Goal: Task Accomplishment & Management: Manage account settings

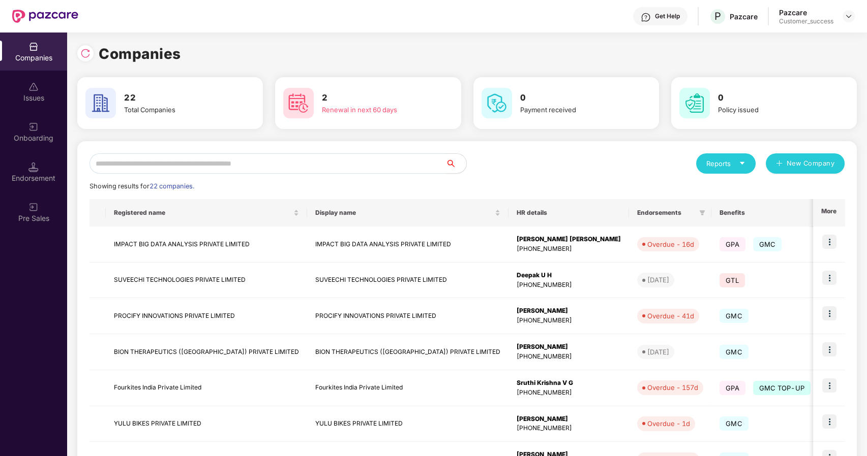
click at [243, 163] on input "text" at bounding box center [267, 163] width 356 height 20
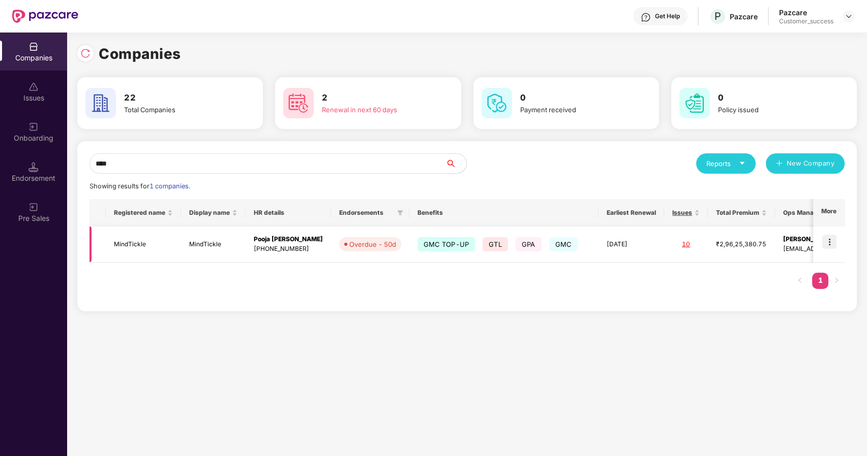
type input "****"
click at [828, 242] on img at bounding box center [829, 242] width 14 height 14
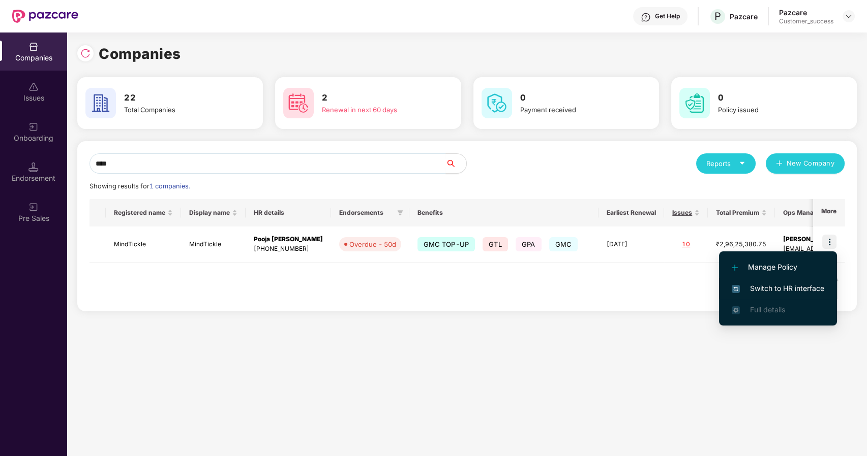
click at [763, 282] on li "Switch to HR interface" at bounding box center [778, 288] width 118 height 21
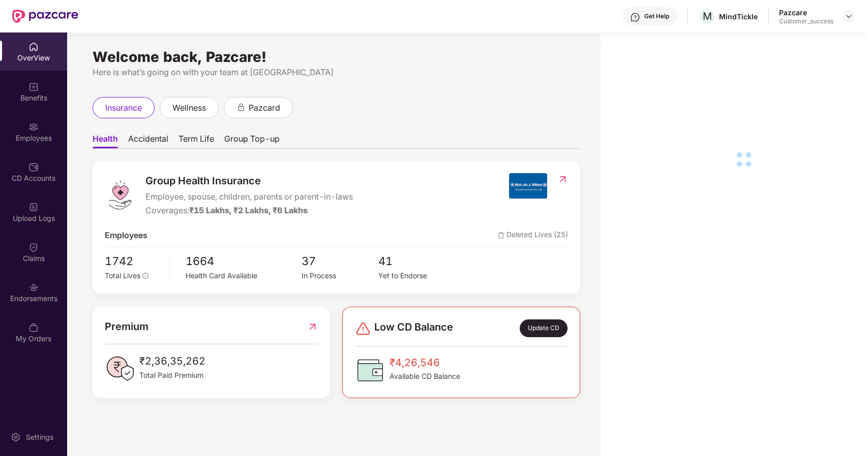
drag, startPoint x: 35, startPoint y: 130, endPoint x: 52, endPoint y: 140, distance: 19.8
click at [43, 137] on div "Employees" at bounding box center [33, 138] width 67 height 10
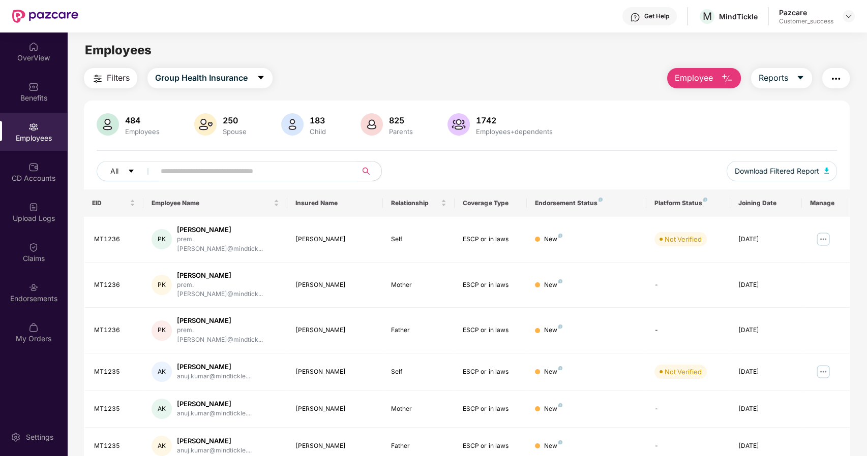
click at [179, 173] on input "text" at bounding box center [252, 171] width 182 height 15
paste input "*"
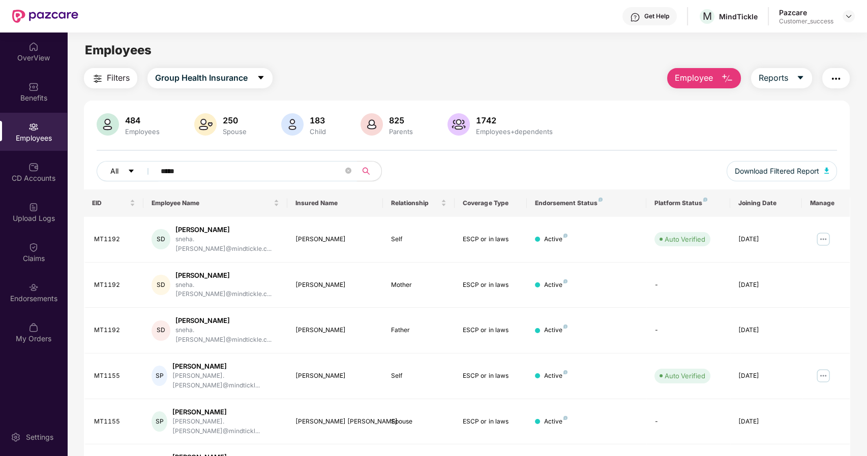
drag, startPoint x: 243, startPoint y: 165, endPoint x: 145, endPoint y: 181, distance: 99.4
click at [145, 181] on div "All *****" at bounding box center [313, 171] width 432 height 20
paste input "**********"
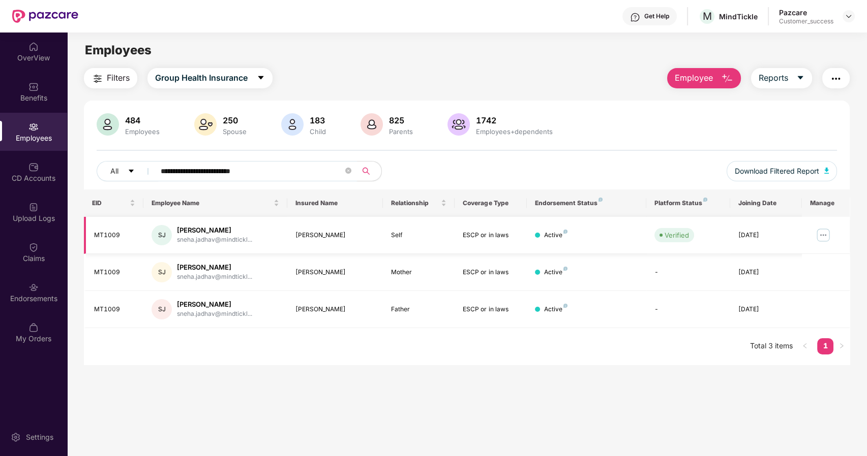
type input "**********"
click at [822, 232] on img at bounding box center [823, 235] width 16 height 16
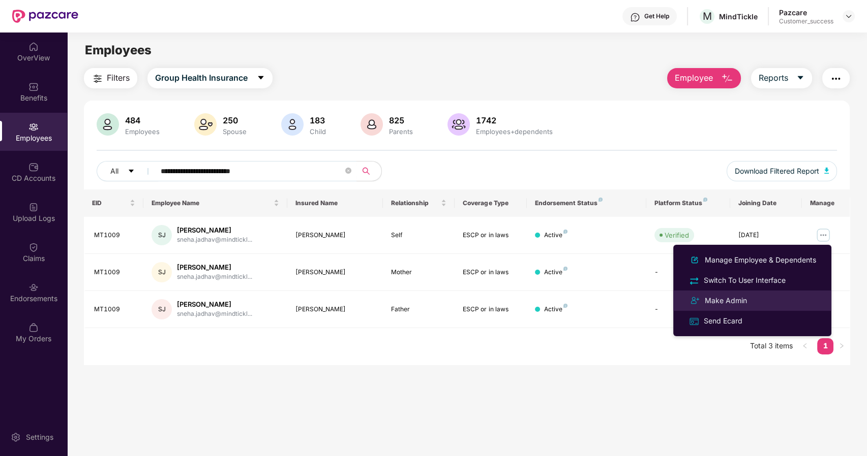
click at [720, 296] on div "Make Admin" at bounding box center [725, 300] width 46 height 11
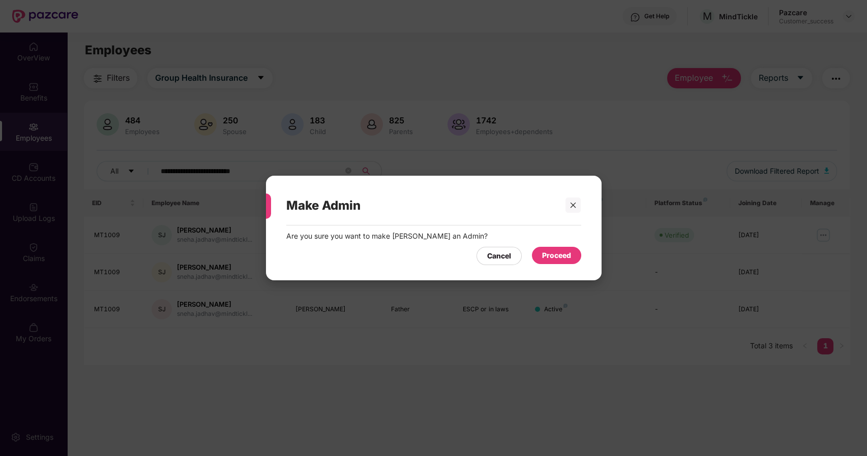
click at [556, 252] on div "Proceed" at bounding box center [556, 255] width 29 height 11
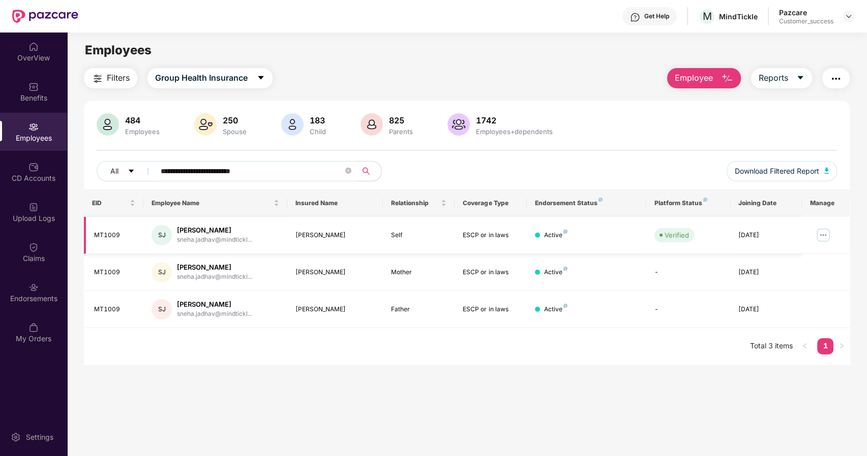
click at [820, 239] on img at bounding box center [823, 235] width 16 height 16
click at [33, 208] on img at bounding box center [33, 207] width 10 height 10
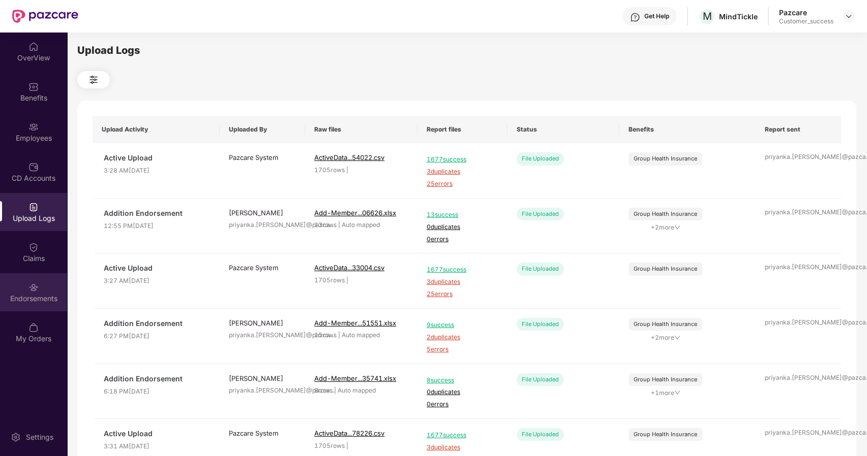
click at [35, 294] on div "Endorsements" at bounding box center [33, 299] width 67 height 10
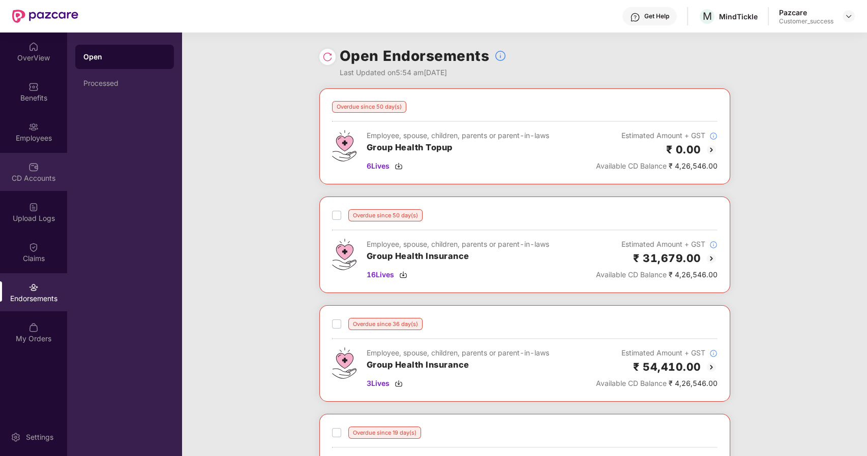
click at [31, 167] on img at bounding box center [33, 167] width 10 height 10
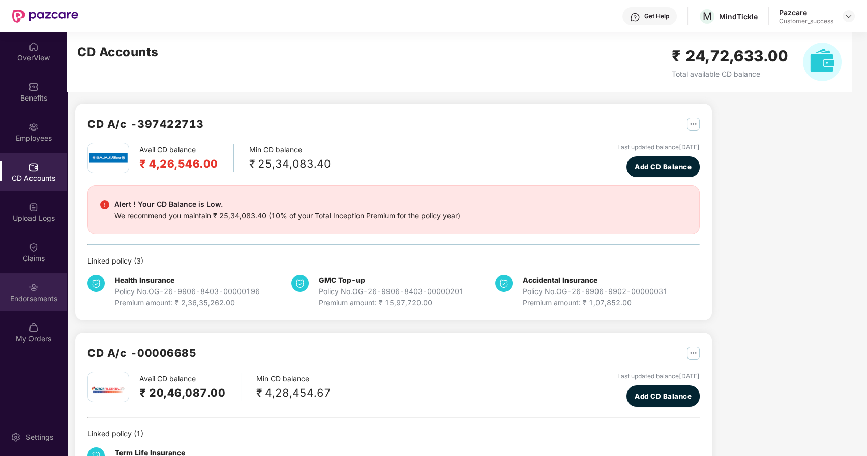
click at [35, 280] on div "Endorsements" at bounding box center [33, 292] width 67 height 38
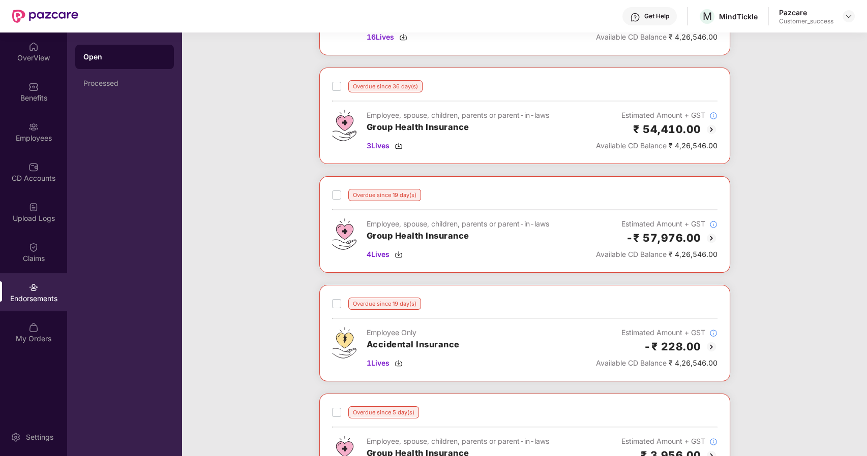
scroll to position [322, 0]
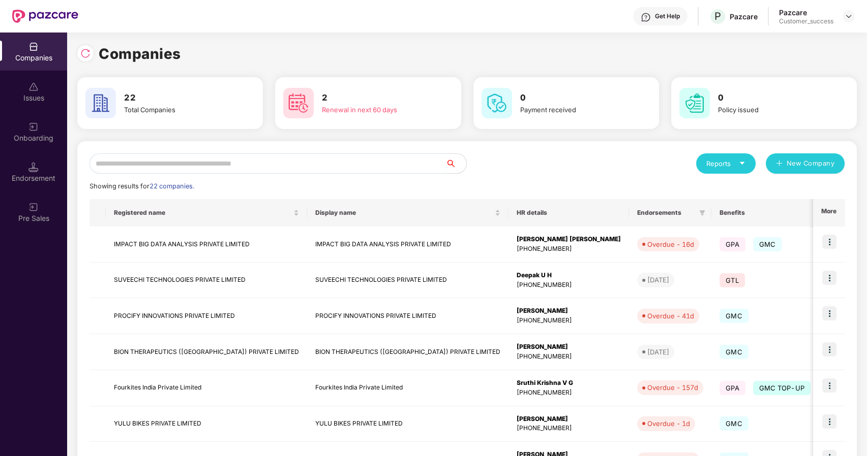
click at [186, 161] on input "text" at bounding box center [267, 163] width 356 height 20
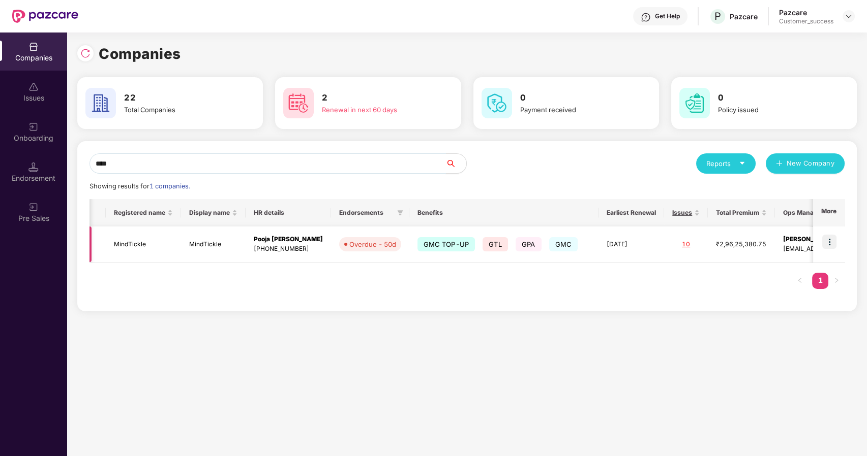
scroll to position [0, 46]
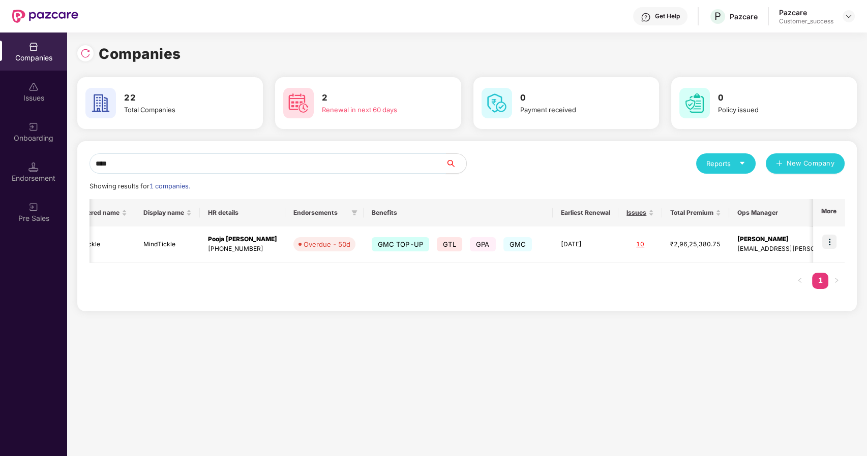
type input "****"
click at [829, 242] on img at bounding box center [829, 242] width 14 height 14
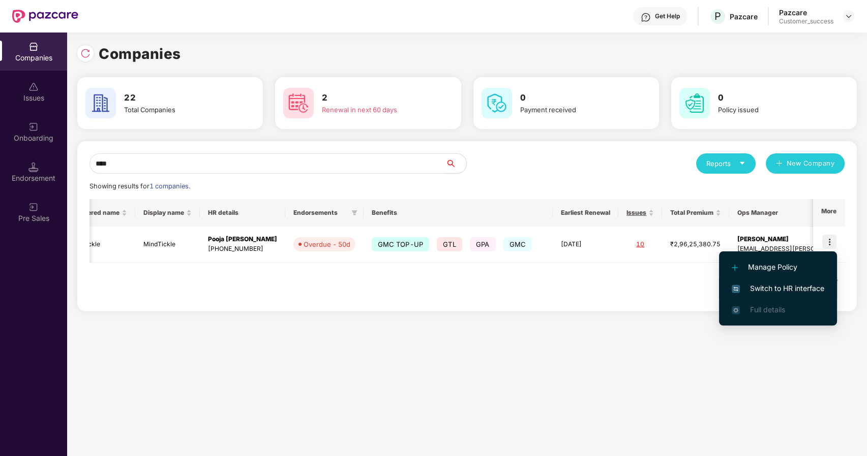
click at [748, 285] on span "Switch to HR interface" at bounding box center [777, 288] width 93 height 11
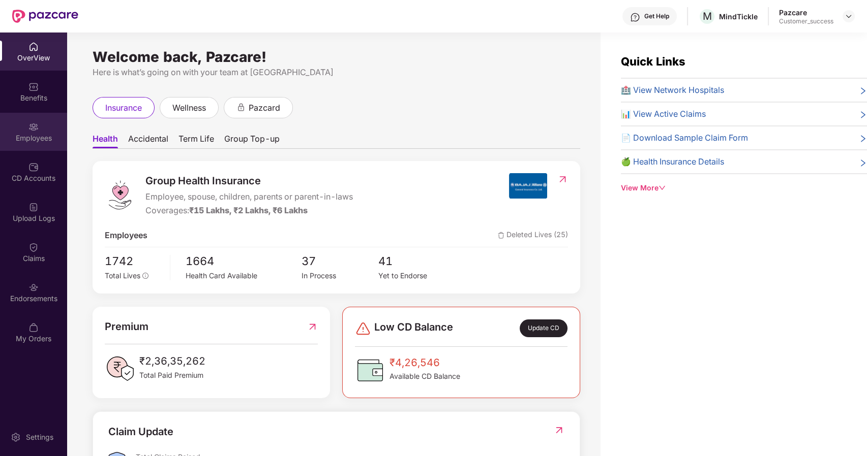
click at [38, 150] on div "Employees" at bounding box center [33, 132] width 67 height 38
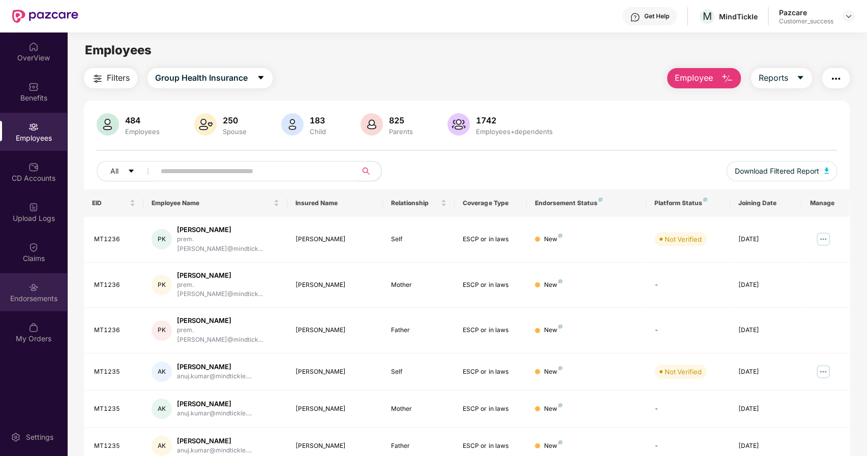
click at [26, 294] on div "Endorsements" at bounding box center [33, 299] width 67 height 10
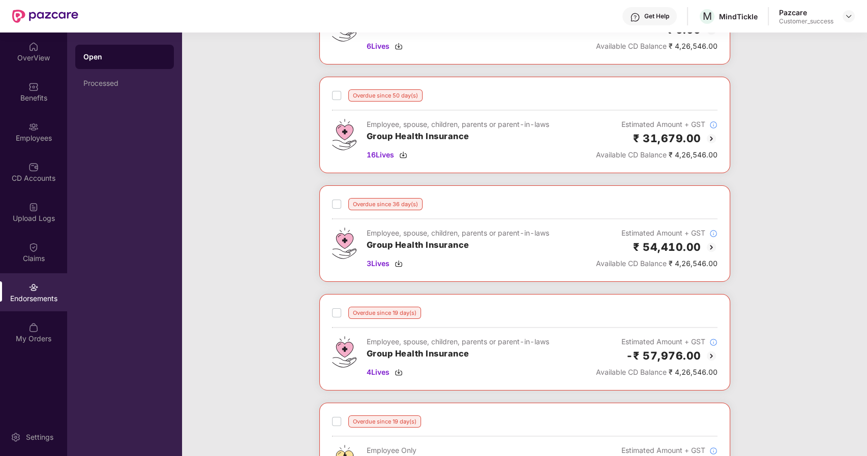
scroll to position [137, 0]
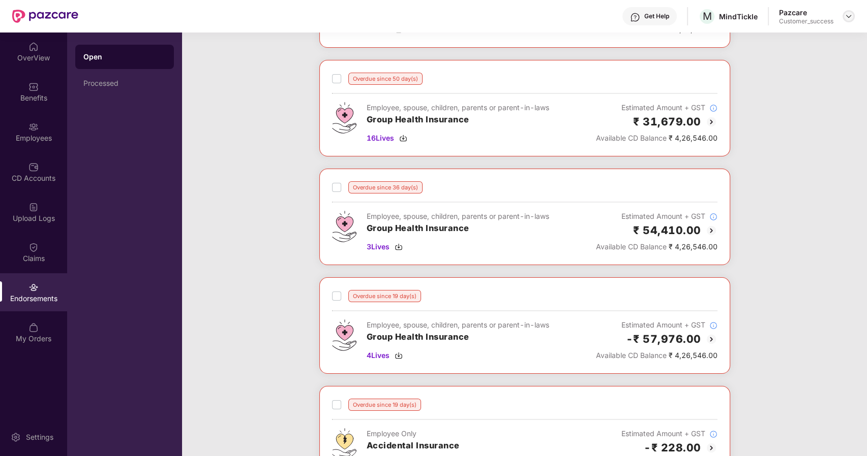
click at [847, 15] on img at bounding box center [848, 16] width 8 height 8
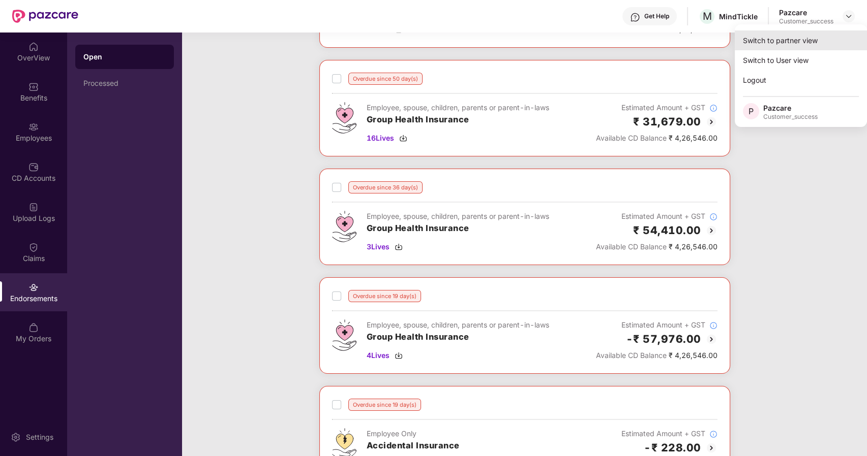
click at [787, 43] on div "Switch to partner view" at bounding box center [800, 40] width 132 height 20
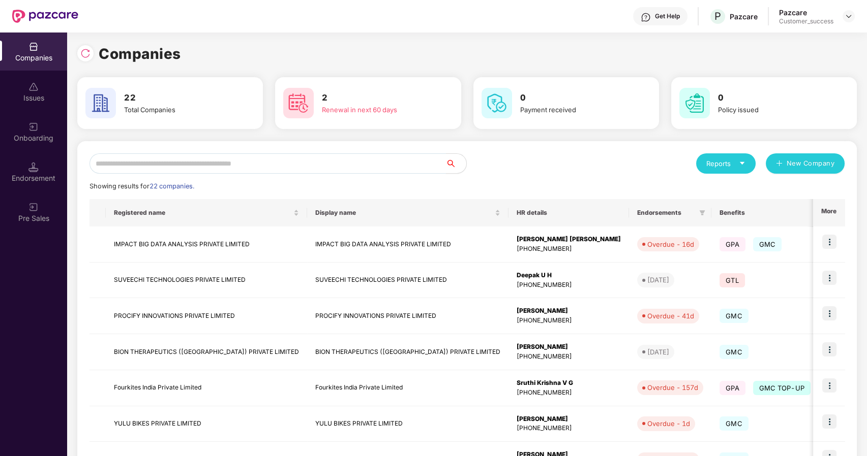
click at [327, 161] on input "text" at bounding box center [267, 163] width 356 height 20
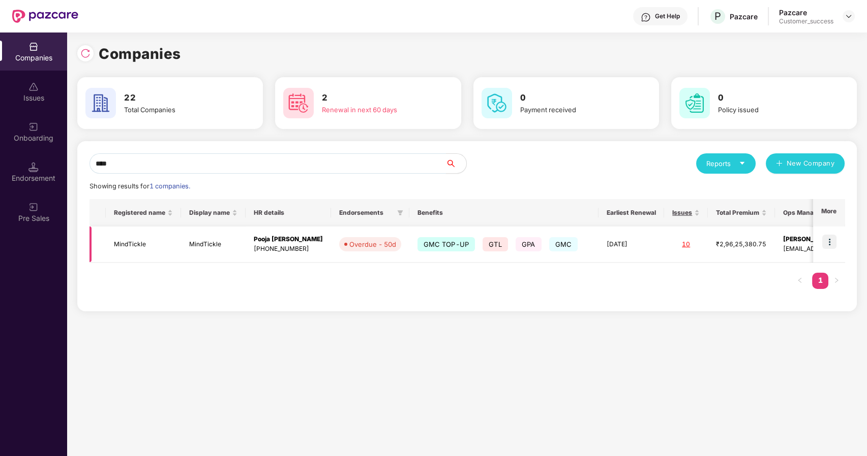
type input "****"
click at [205, 247] on td "MindTickle" at bounding box center [213, 245] width 65 height 36
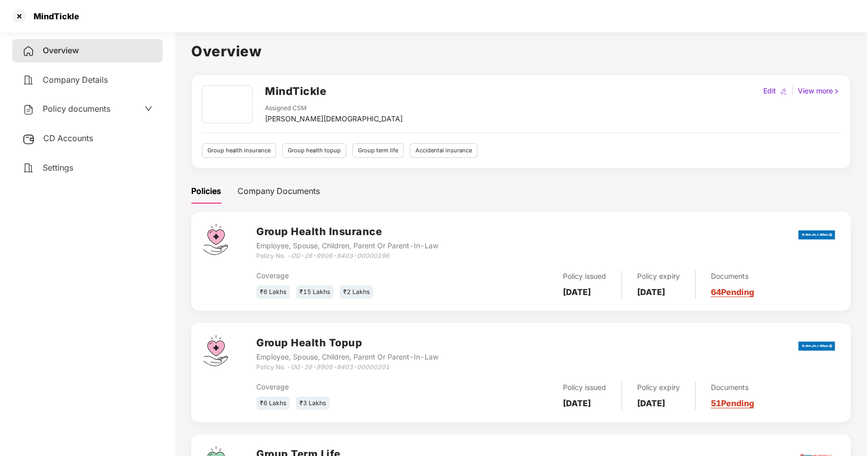
click at [73, 111] on span "Policy documents" at bounding box center [77, 109] width 68 height 10
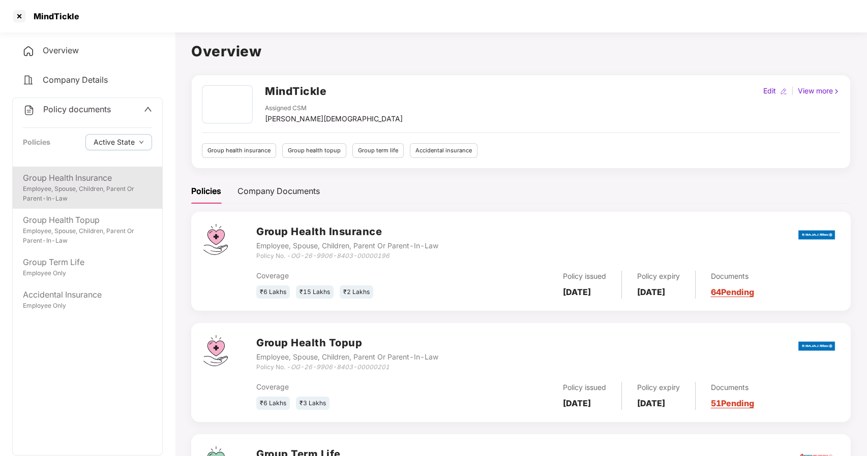
click at [72, 185] on div "Employee, Spouse, Children, Parent Or Parent-In-Law" at bounding box center [87, 193] width 129 height 19
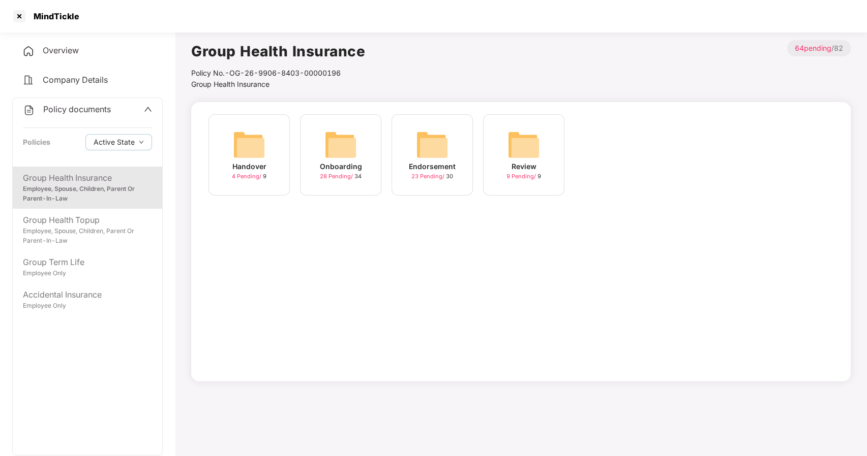
click at [444, 151] on img at bounding box center [432, 145] width 33 height 33
click at [426, 150] on img at bounding box center [432, 145] width 33 height 33
click at [432, 141] on img at bounding box center [432, 145] width 33 height 33
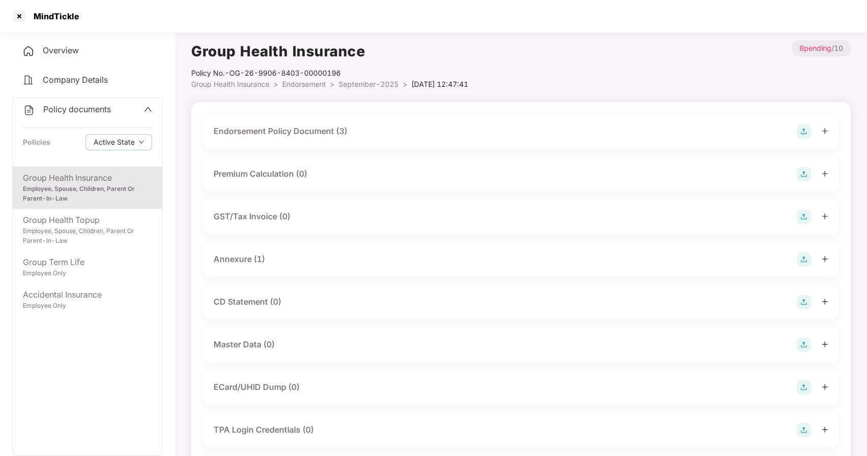
click at [377, 83] on span "September-2025" at bounding box center [368, 84] width 60 height 9
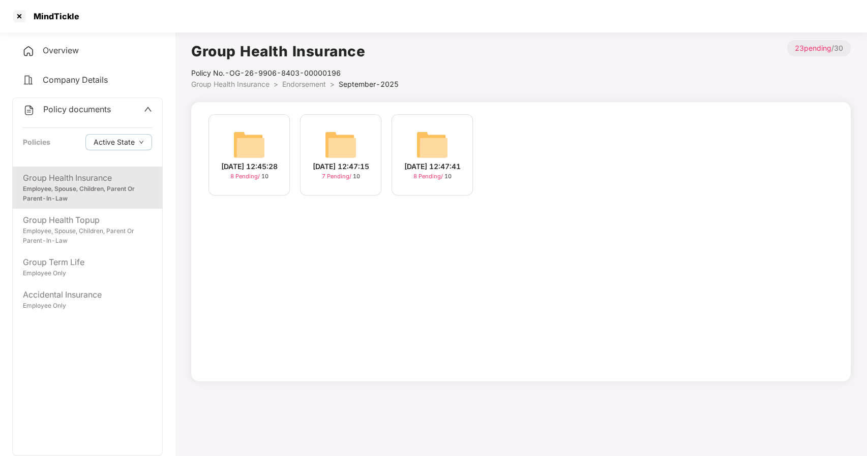
click at [344, 161] on div "[DATE] 12:47:15" at bounding box center [341, 166] width 56 height 11
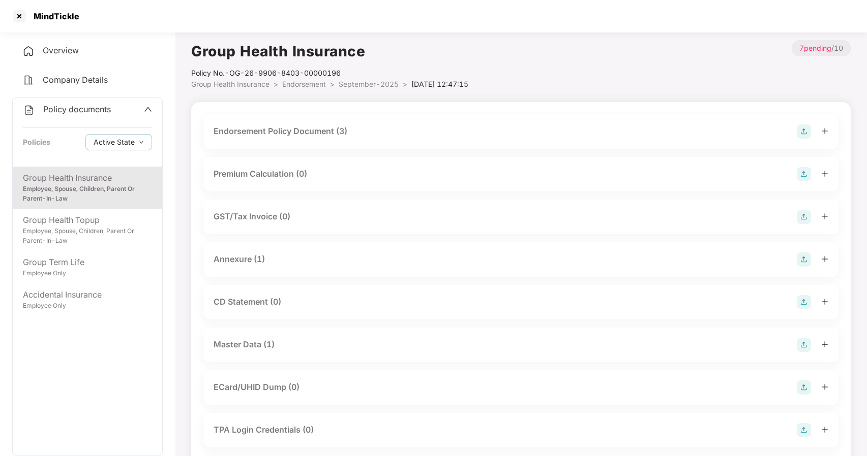
click at [234, 340] on div "Master Data (1)" at bounding box center [243, 344] width 61 height 13
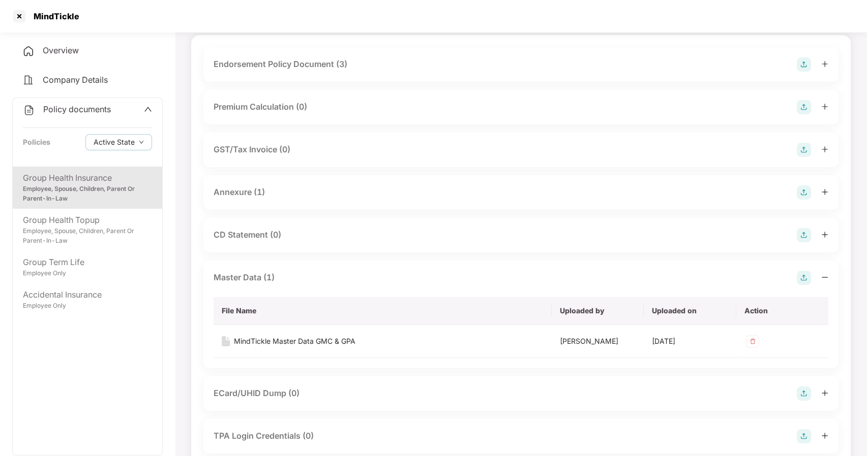
scroll to position [72, 0]
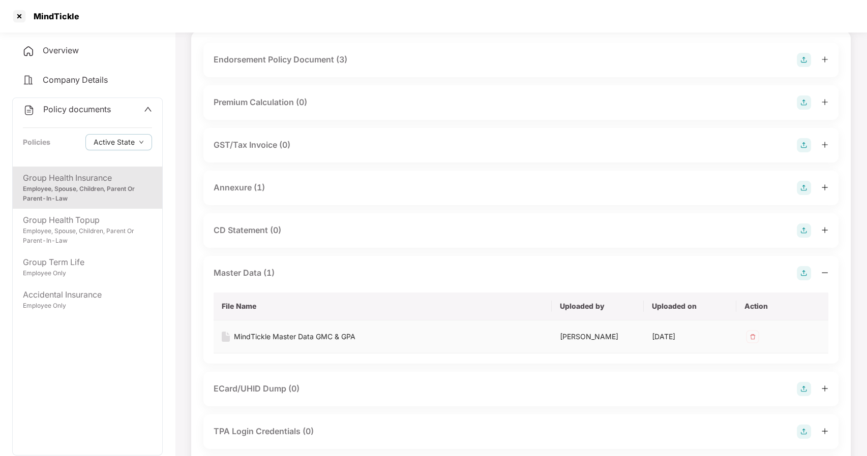
click at [347, 336] on div "MindTickle Master Data GMC & GPA" at bounding box center [294, 336] width 121 height 11
click at [80, 191] on div "Employee, Spouse, Children, Parent Or Parent-In-Law" at bounding box center [87, 193] width 129 height 19
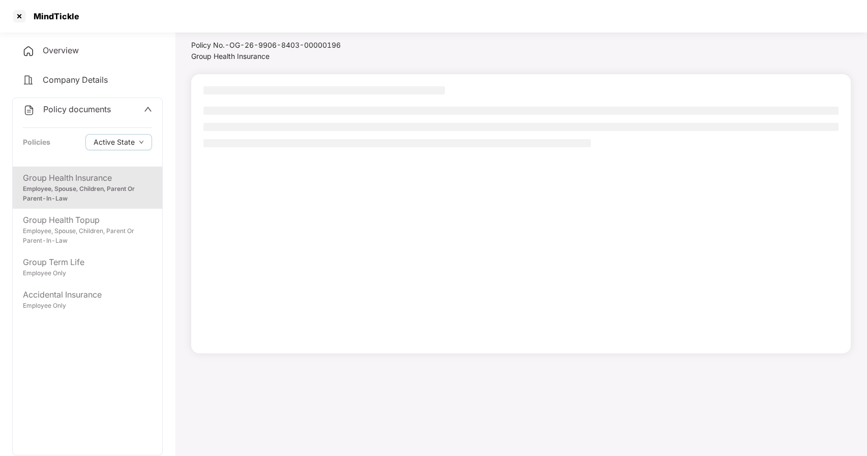
scroll to position [28, 0]
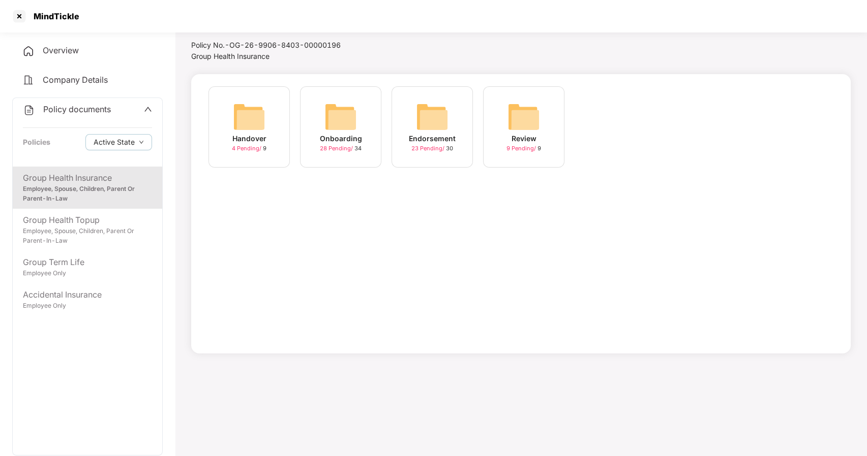
click at [430, 125] on img at bounding box center [432, 117] width 33 height 33
click at [420, 125] on img at bounding box center [432, 117] width 33 height 33
click at [252, 125] on img at bounding box center [249, 117] width 33 height 33
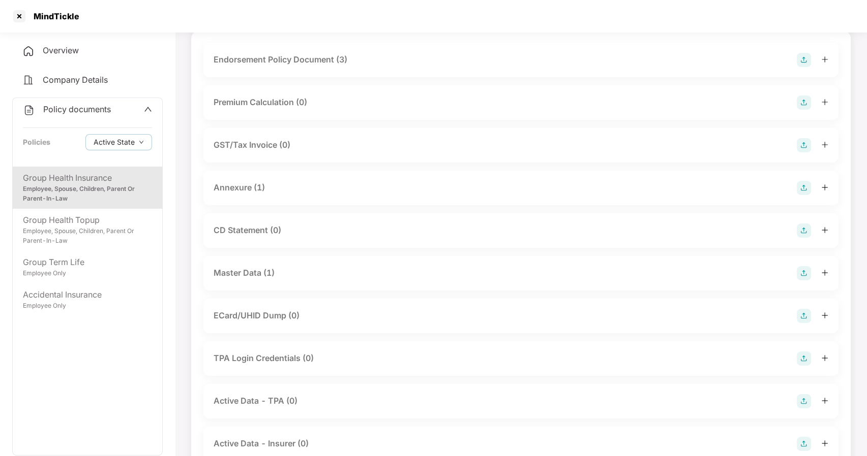
click at [230, 271] on div "Master Data (1)" at bounding box center [243, 273] width 61 height 13
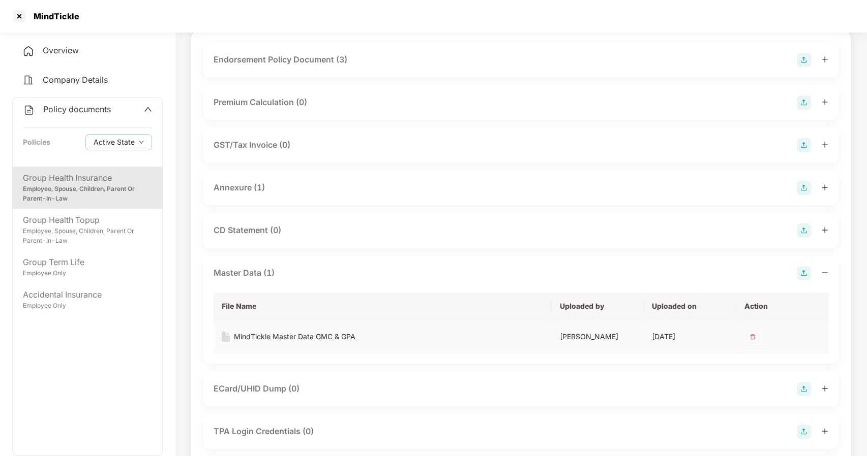
click at [317, 334] on div "MindTickle Master Data GMC & GPA" at bounding box center [294, 336] width 121 height 11
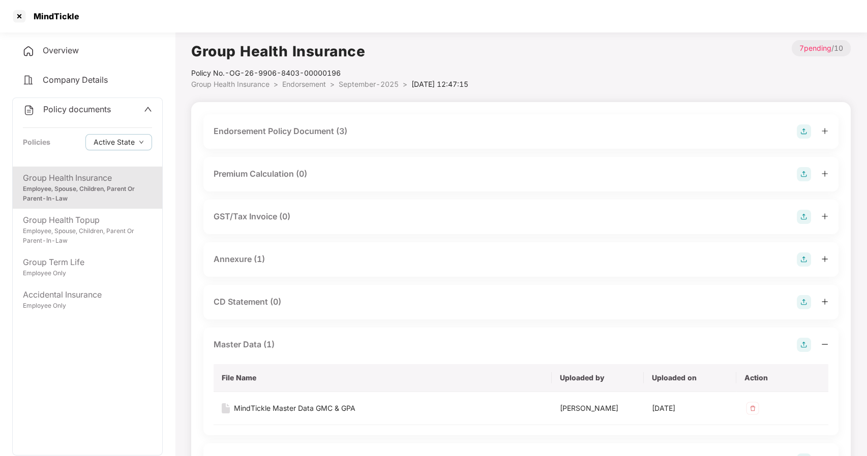
click at [454, 81] on span "[DATE] 12:47:15" at bounding box center [439, 84] width 57 height 9
click at [380, 82] on span "September-2025" at bounding box center [368, 84] width 60 height 9
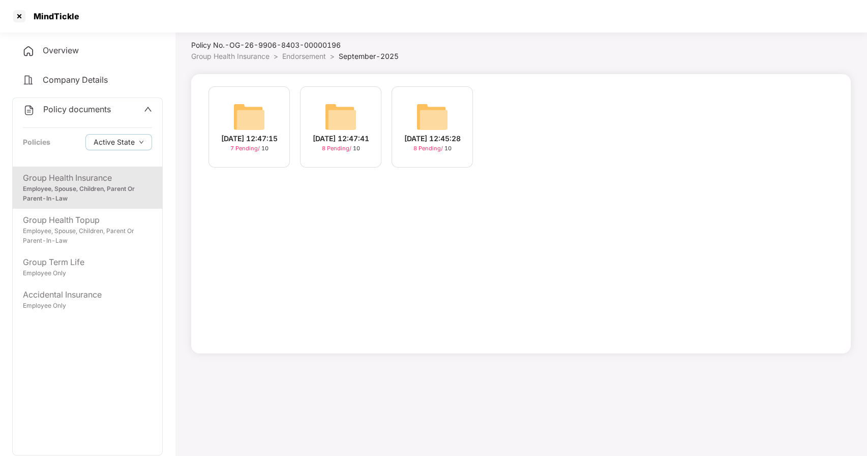
click at [432, 118] on img at bounding box center [432, 117] width 33 height 33
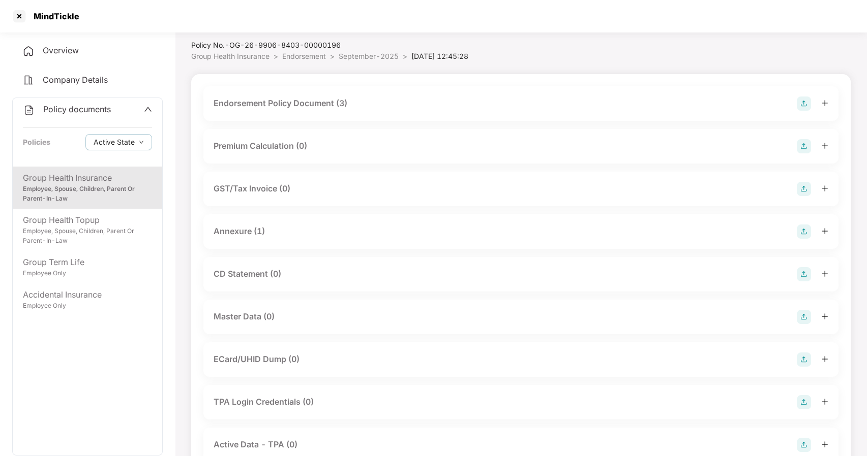
click at [364, 57] on span "September-2025" at bounding box center [368, 56] width 60 height 9
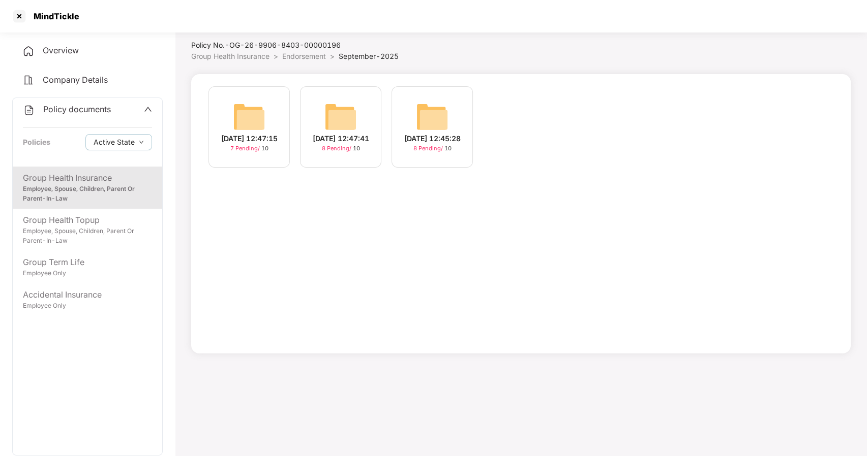
click at [336, 112] on img at bounding box center [340, 117] width 33 height 33
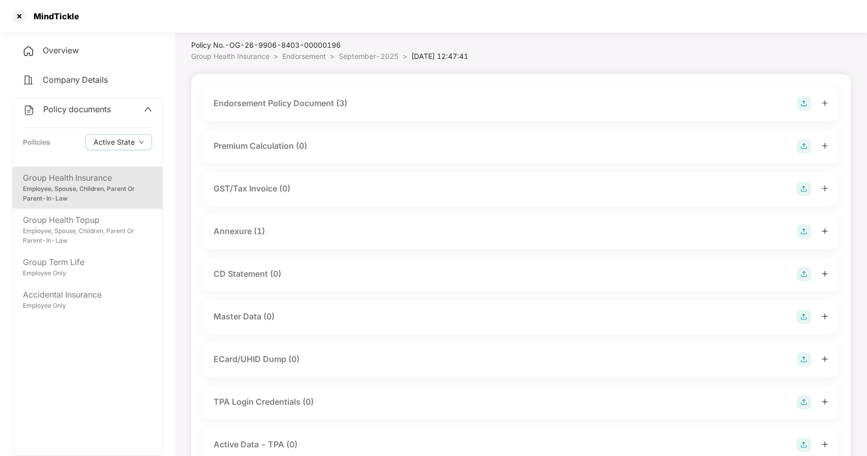
click at [351, 56] on span "September-2025" at bounding box center [368, 56] width 60 height 9
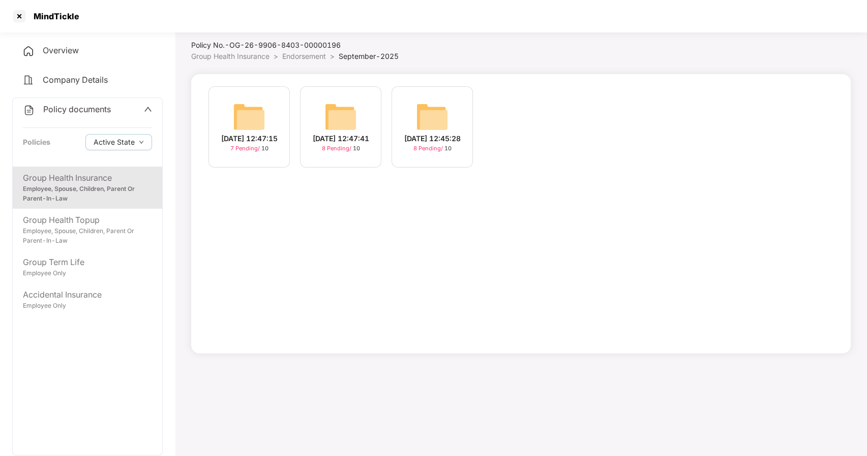
click at [259, 133] on div "[DATE] 12:47:15" at bounding box center [249, 138] width 56 height 11
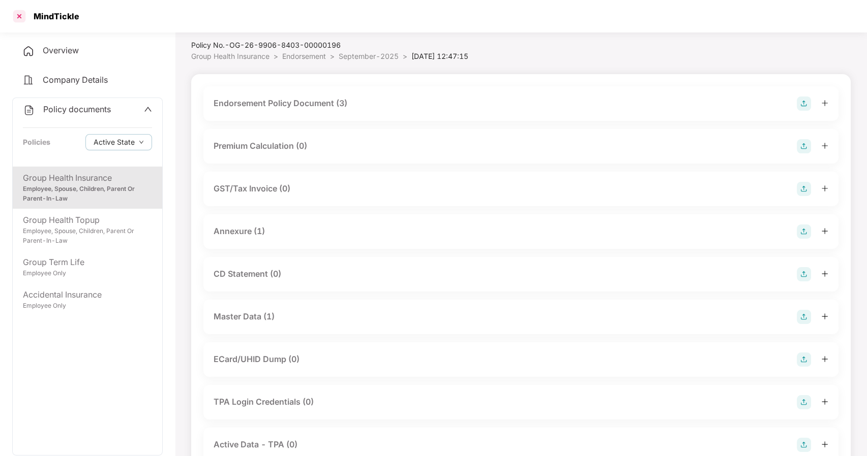
click at [13, 12] on div at bounding box center [19, 16] width 16 height 16
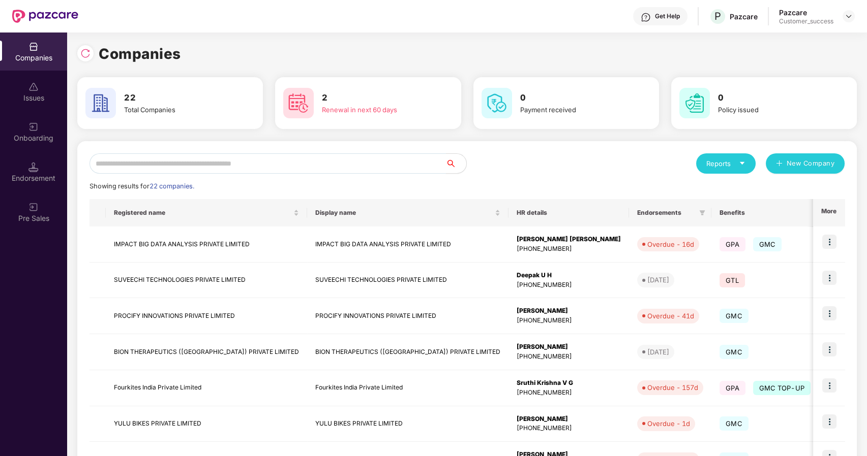
click at [189, 166] on input "text" at bounding box center [267, 163] width 356 height 20
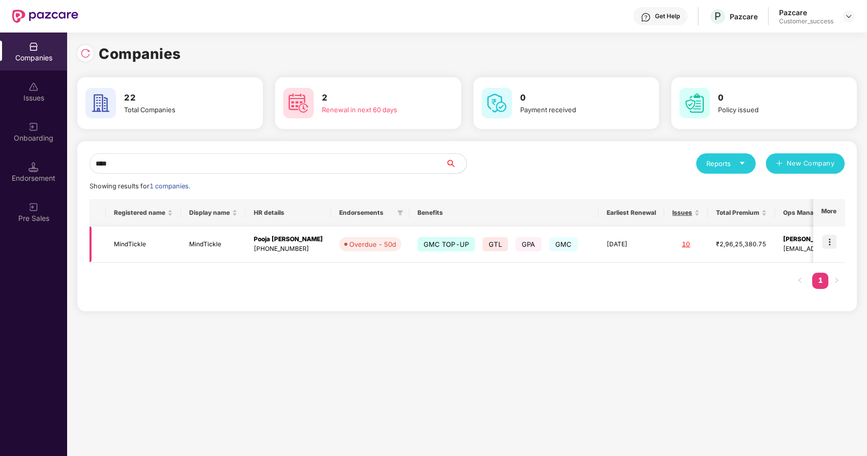
type input "****"
click at [834, 242] on img at bounding box center [829, 242] width 14 height 14
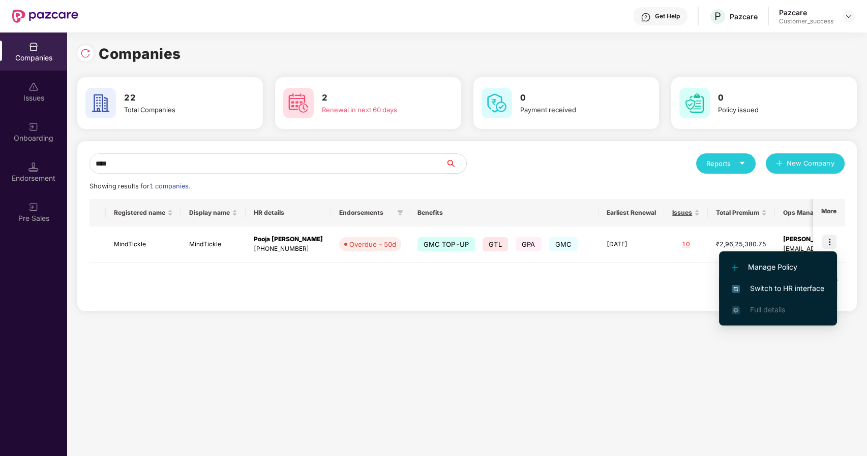
click at [777, 287] on span "Switch to HR interface" at bounding box center [777, 288] width 93 height 11
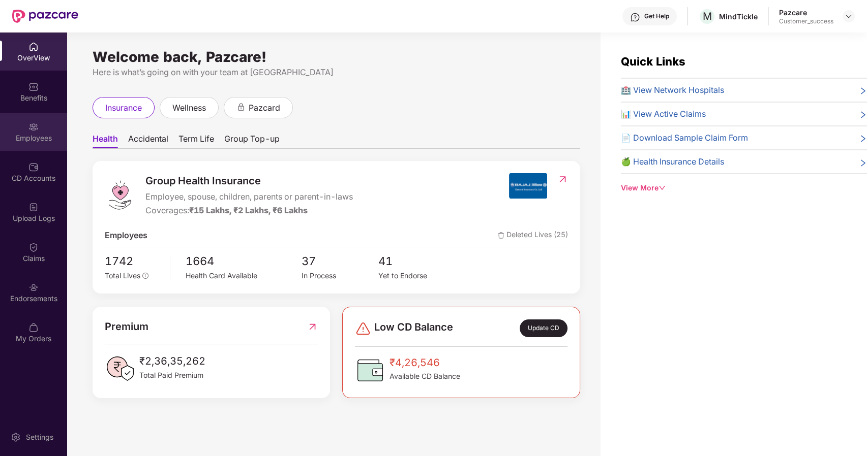
click at [41, 134] on div "Employees" at bounding box center [33, 138] width 67 height 10
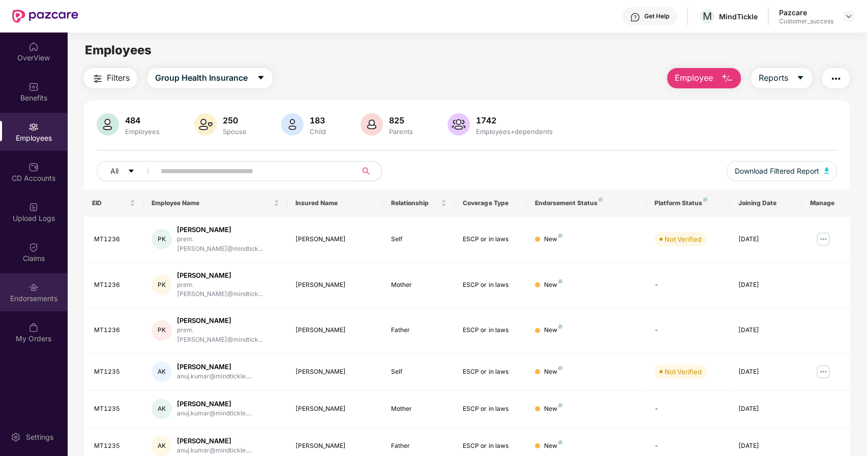
click at [32, 286] on img at bounding box center [33, 288] width 10 height 10
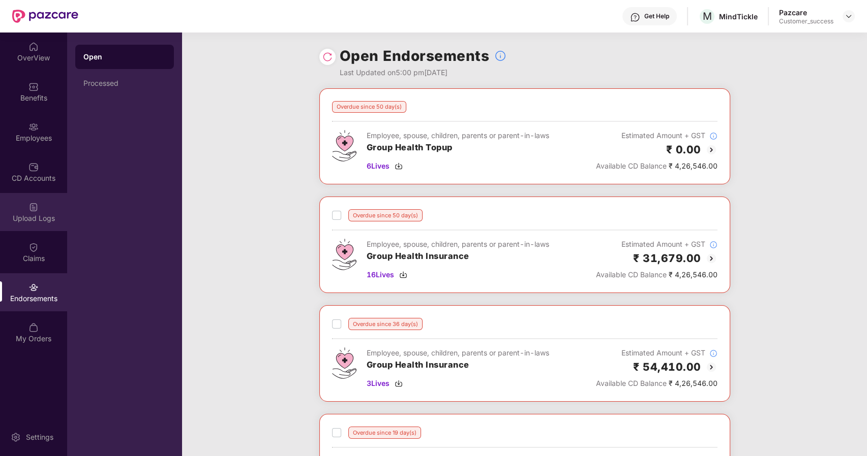
click at [33, 206] on img at bounding box center [33, 207] width 10 height 10
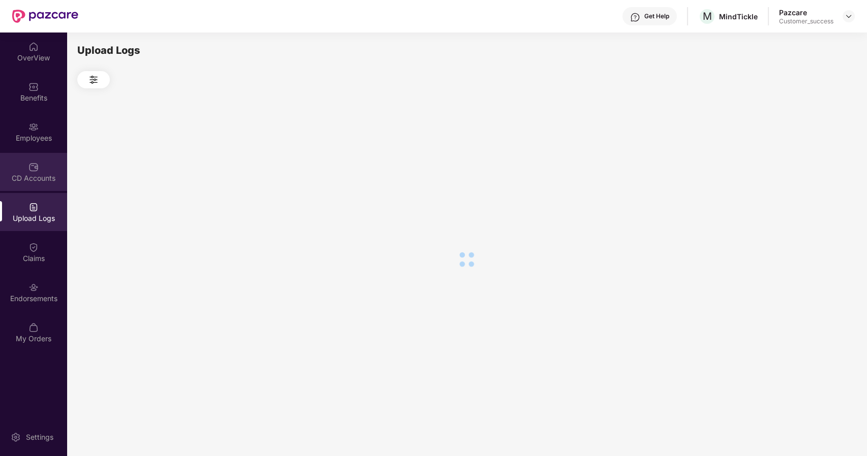
click at [34, 182] on div "CD Accounts" at bounding box center [33, 178] width 67 height 10
